Goal: Information Seeking & Learning: Learn about a topic

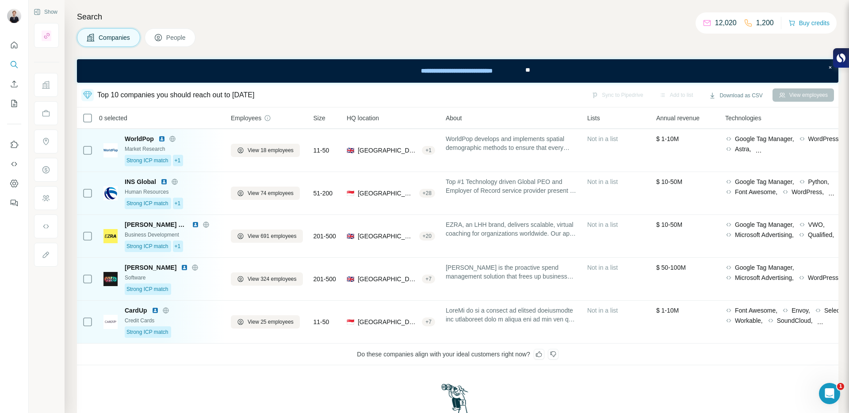
scroll to position [229, 0]
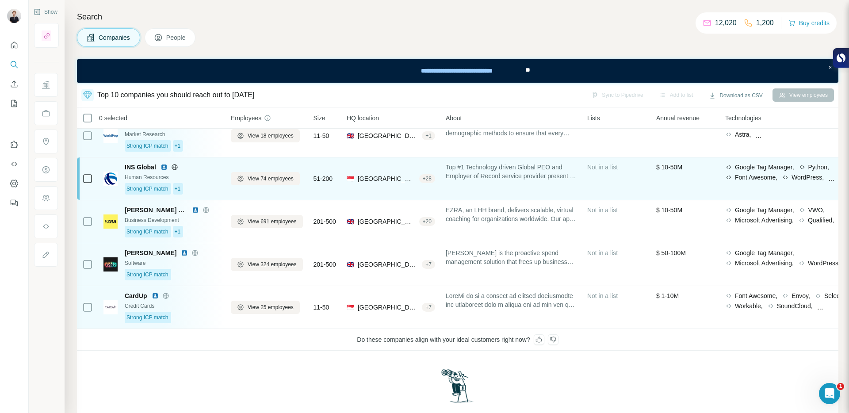
click at [206, 174] on div "Human Resources" at bounding box center [173, 177] width 96 height 8
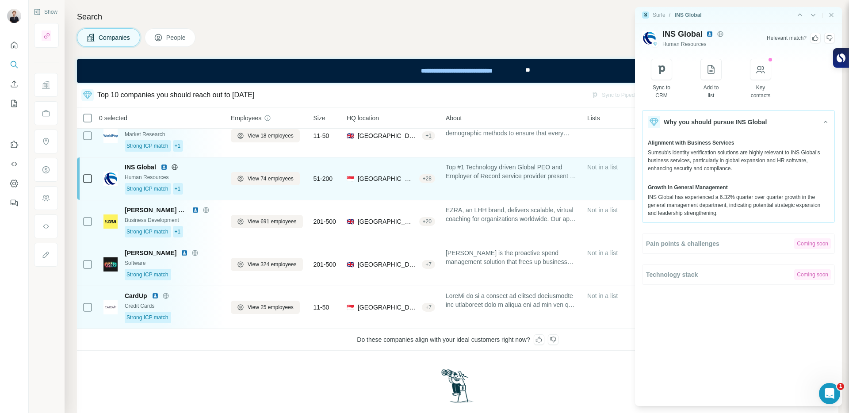
click at [206, 174] on div "Human Resources" at bounding box center [173, 177] width 96 height 8
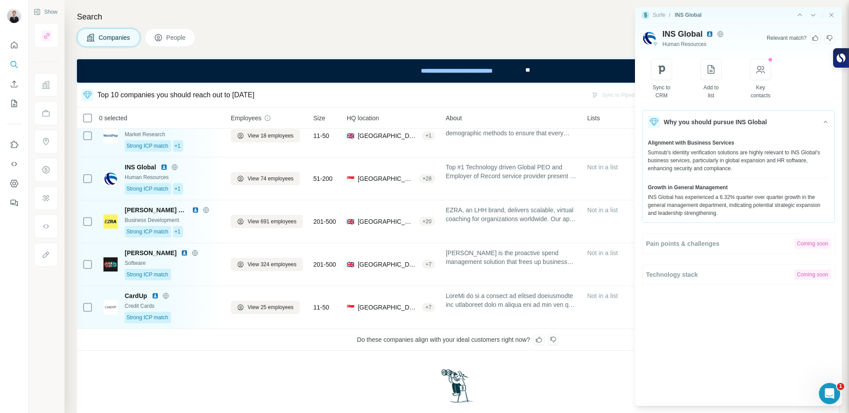
click at [711, 33] on img at bounding box center [709, 34] width 7 height 7
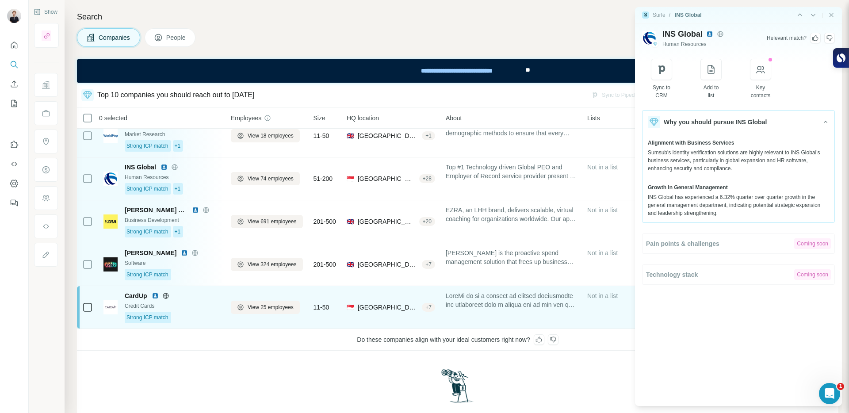
click at [195, 300] on div "CardUp" at bounding box center [173, 296] width 96 height 9
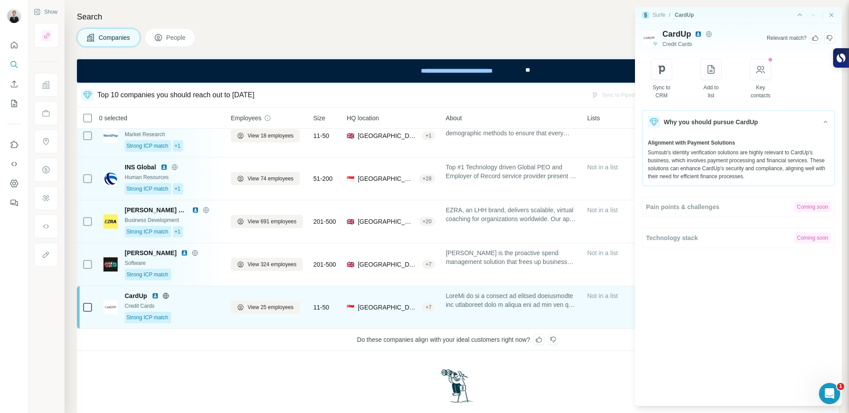
click at [156, 297] on img at bounding box center [155, 295] width 7 height 7
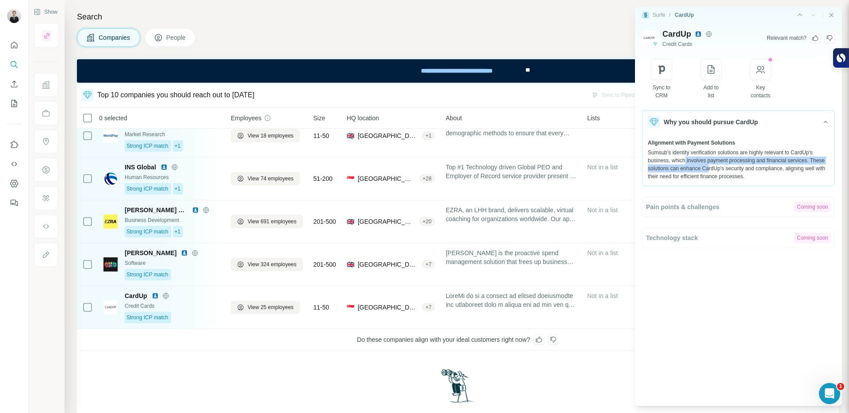
drag, startPoint x: 687, startPoint y: 159, endPoint x: 729, endPoint y: 168, distance: 42.4
click at [729, 168] on div "Sumsub's identity verification solutions are highly relevant to CardUp's busine…" at bounding box center [738, 165] width 181 height 32
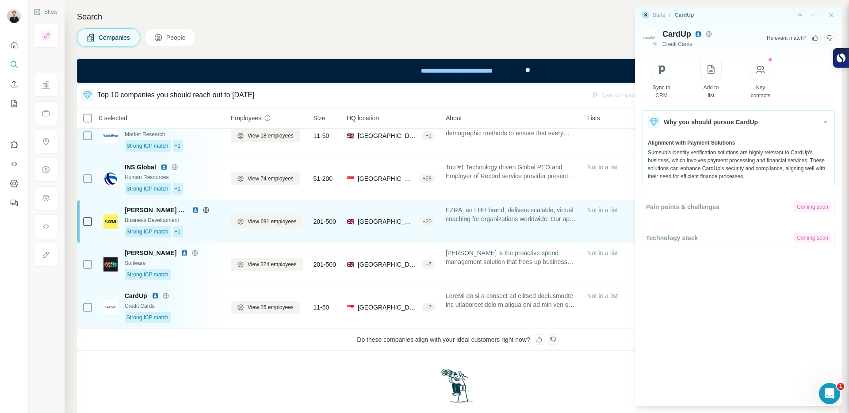
click at [193, 236] on div "Strong ICP match +1" at bounding box center [173, 232] width 96 height 12
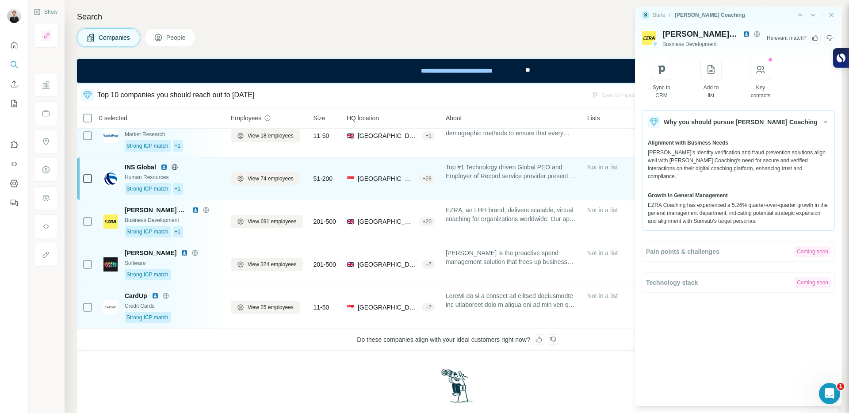
click at [199, 193] on div "Strong ICP match +1" at bounding box center [173, 189] width 96 height 12
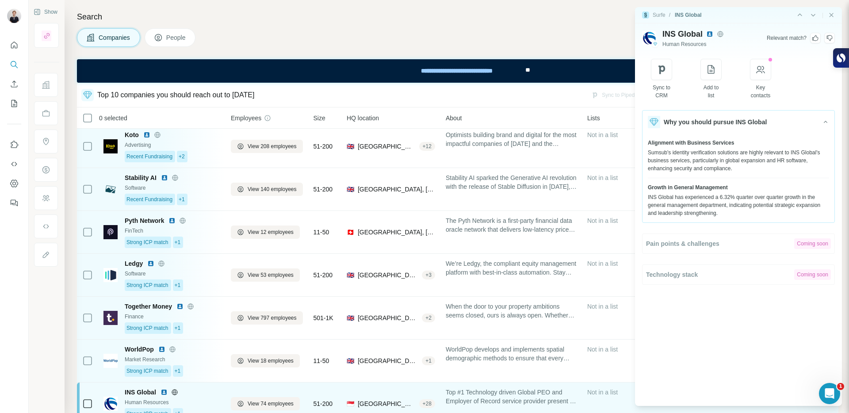
scroll to position [0, 0]
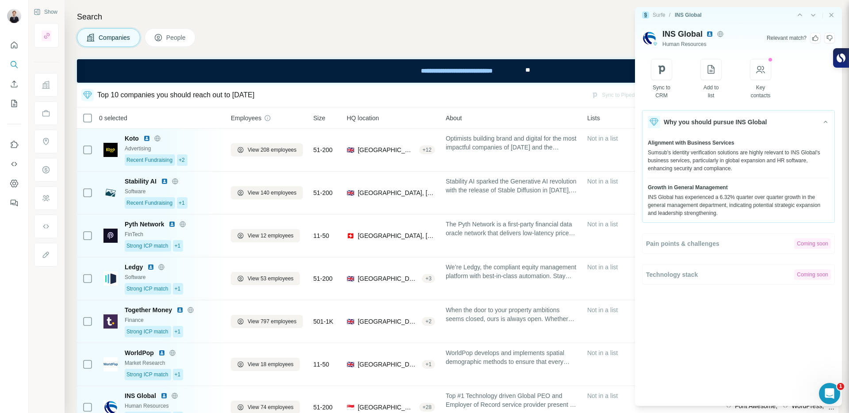
drag, startPoint x: 747, startPoint y: 162, endPoint x: 756, endPoint y: 165, distance: 8.8
click at [756, 165] on div "Sumsub's identity verification solutions are highly relevant to INS Global's bu…" at bounding box center [738, 161] width 181 height 24
drag, startPoint x: 756, startPoint y: 165, endPoint x: 762, endPoint y: 166, distance: 6.3
click at [762, 166] on div "Sumsub's identity verification solutions are highly relevant to INS Global's bu…" at bounding box center [738, 161] width 181 height 24
click at [764, 167] on div "Sumsub's identity verification solutions are highly relevant to INS Global's bu…" at bounding box center [738, 161] width 181 height 24
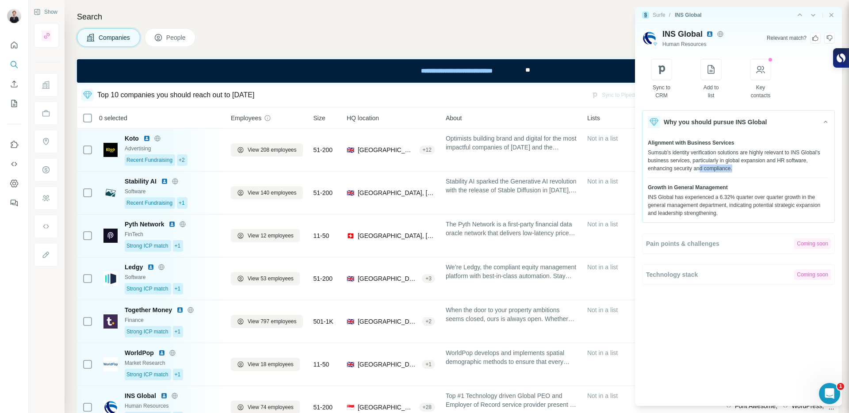
drag, startPoint x: 751, startPoint y: 165, endPoint x: 725, endPoint y: 165, distance: 25.2
click at [725, 165] on div "Sumsub's identity verification solutions are highly relevant to INS Global's bu…" at bounding box center [738, 161] width 181 height 24
drag, startPoint x: 729, startPoint y: 161, endPoint x: 766, endPoint y: 165, distance: 36.9
click at [764, 165] on div "Sumsub's identity verification solutions are highly relevant to INS Global's bu…" at bounding box center [738, 161] width 181 height 24
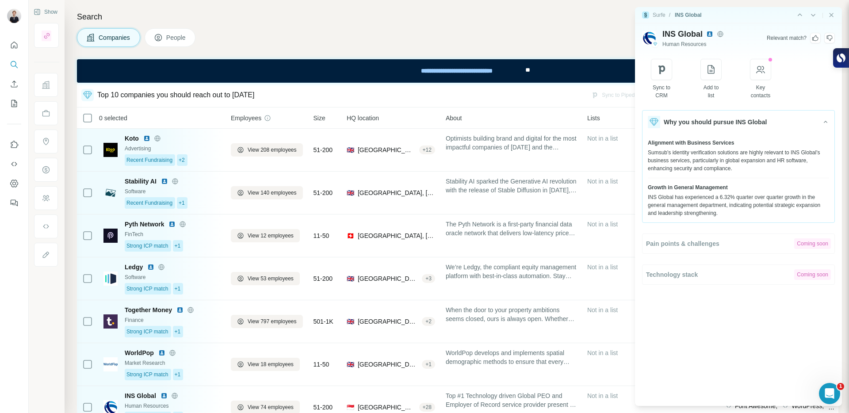
click at [768, 165] on div "Sumsub's identity verification solutions are highly relevant to INS Global's bu…" at bounding box center [738, 161] width 181 height 24
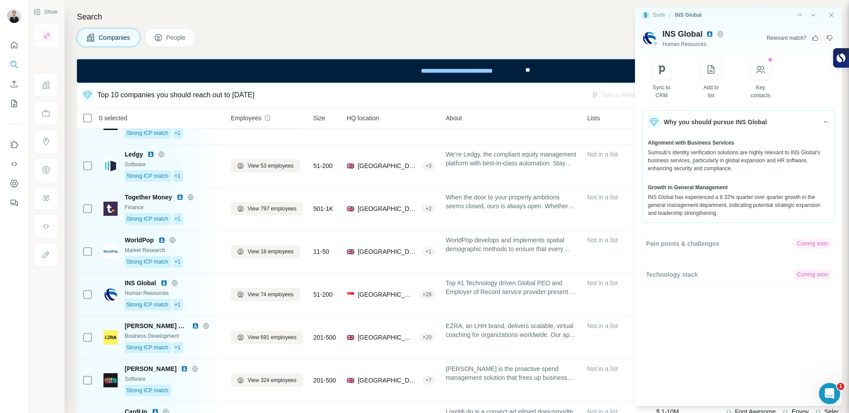
scroll to position [277, 0]
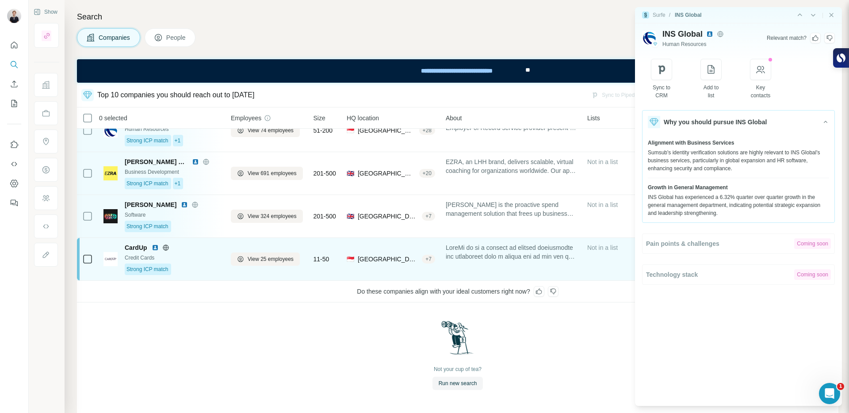
click at [160, 249] on div at bounding box center [166, 247] width 28 height 7
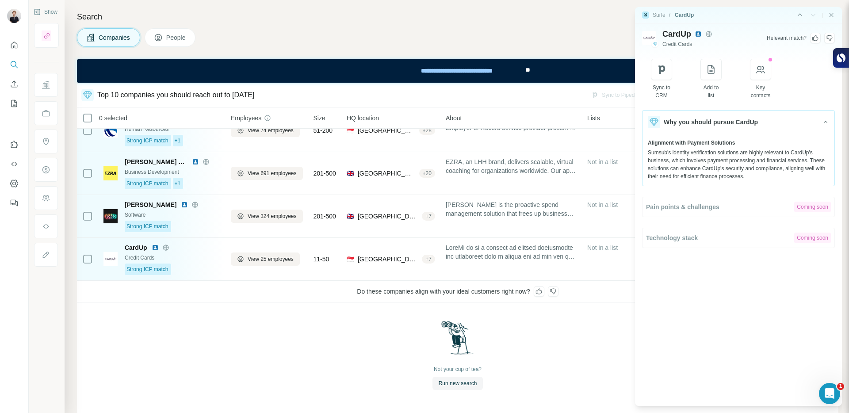
click at [833, 11] on div "|" at bounding box center [815, 15] width 39 height 9
click at [832, 14] on icon "Close side panel" at bounding box center [831, 15] width 7 height 7
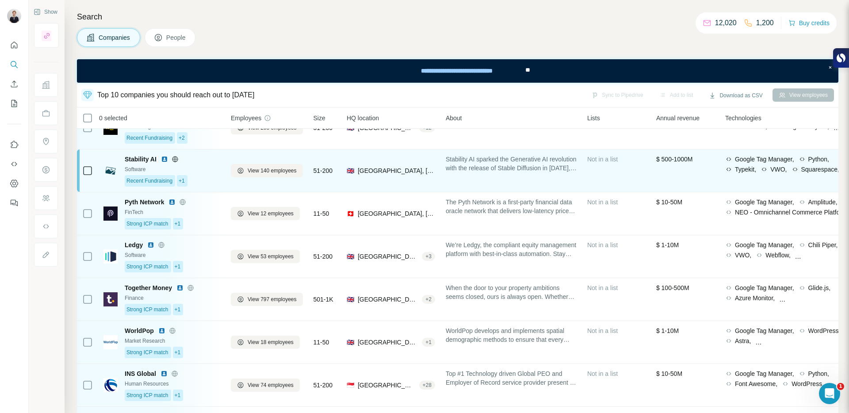
scroll to position [0, 0]
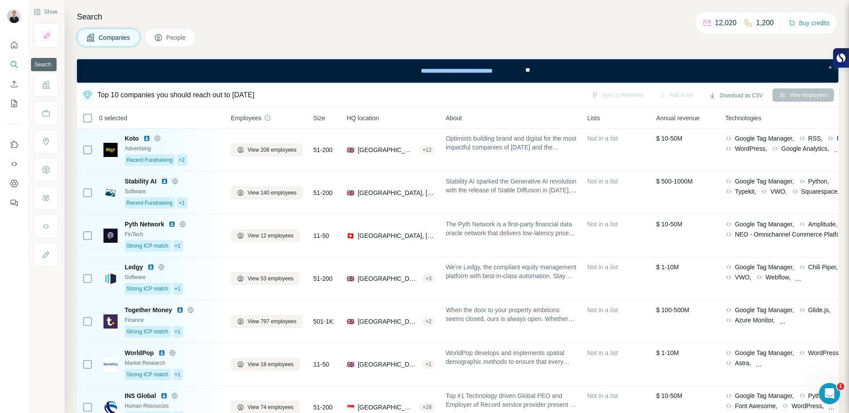
click at [14, 51] on button "Quick start" at bounding box center [14, 45] width 14 height 16
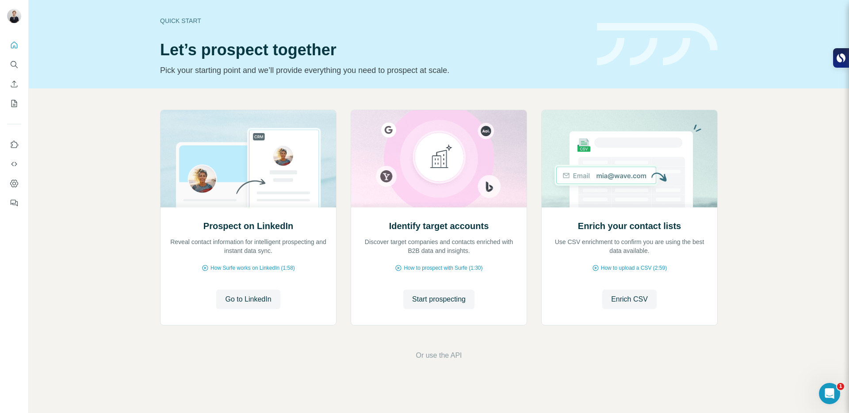
click at [16, 62] on icon "Search" at bounding box center [14, 64] width 9 height 9
